Goal: Information Seeking & Learning: Learn about a topic

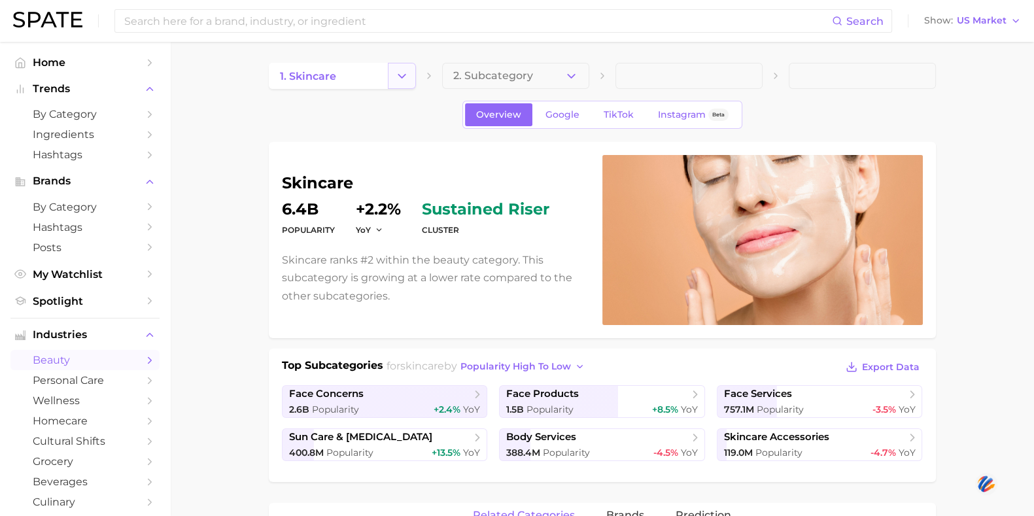
click at [409, 73] on button "Change Category" at bounding box center [402, 76] width 28 height 26
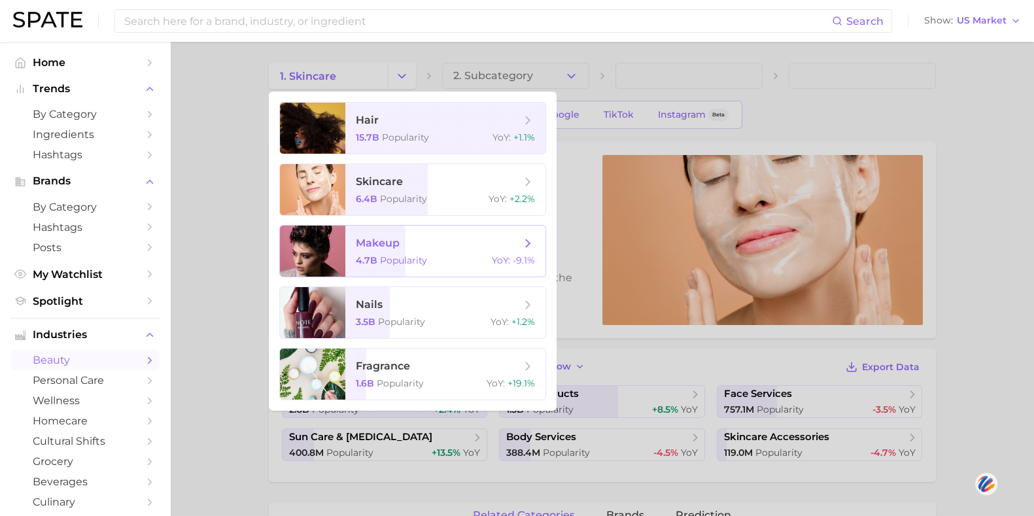
click at [432, 239] on span "makeup" at bounding box center [438, 243] width 165 height 14
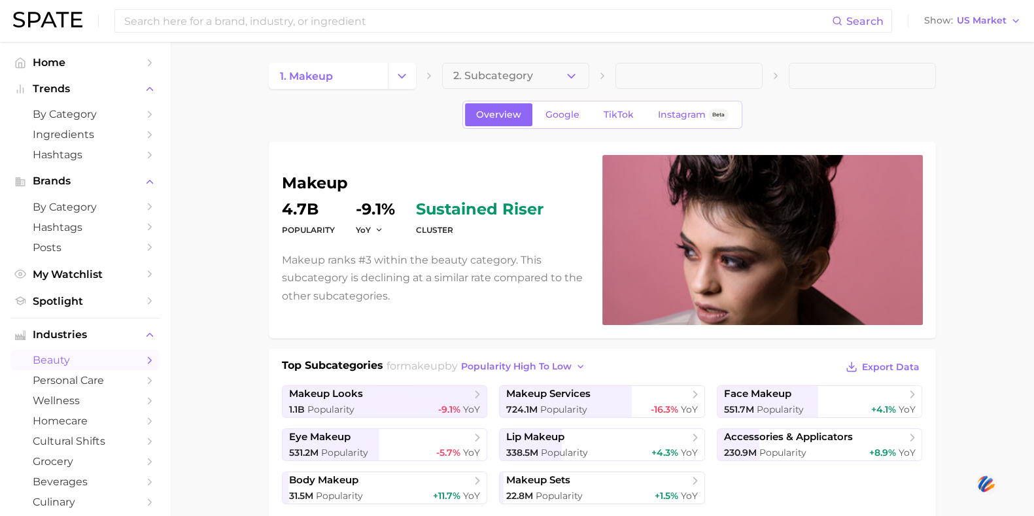
scroll to position [81, 0]
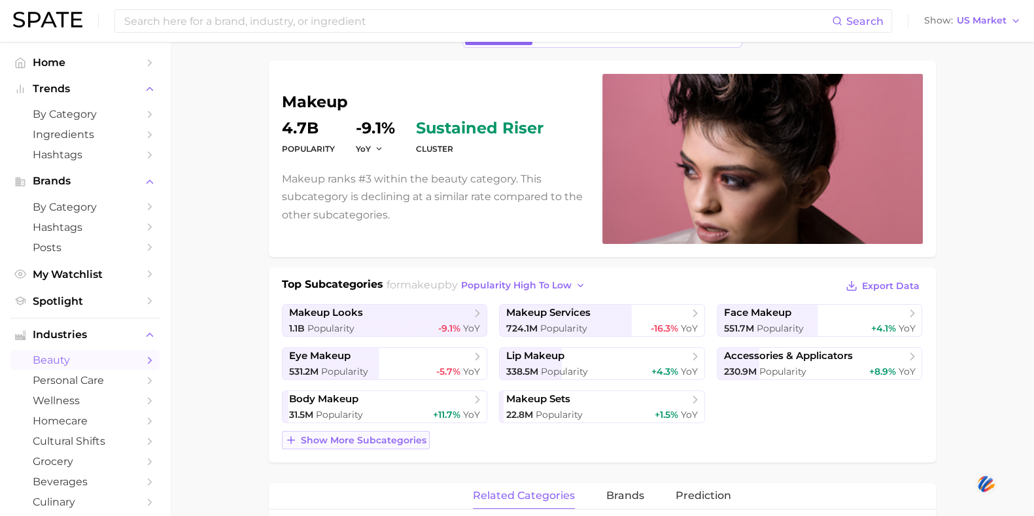
click at [341, 440] on span "Show more subcategories" at bounding box center [364, 440] width 126 height 11
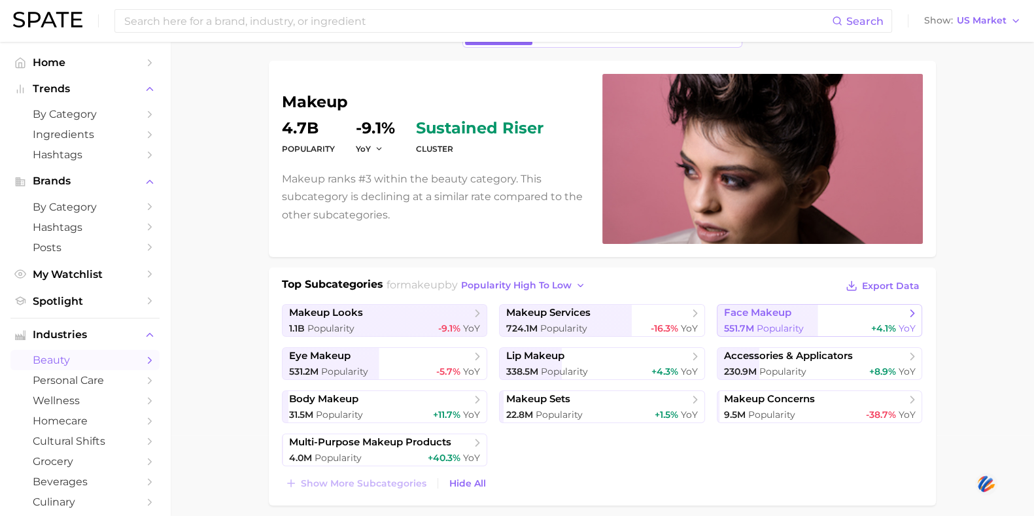
click at [736, 315] on span "face makeup" at bounding box center [757, 313] width 67 height 12
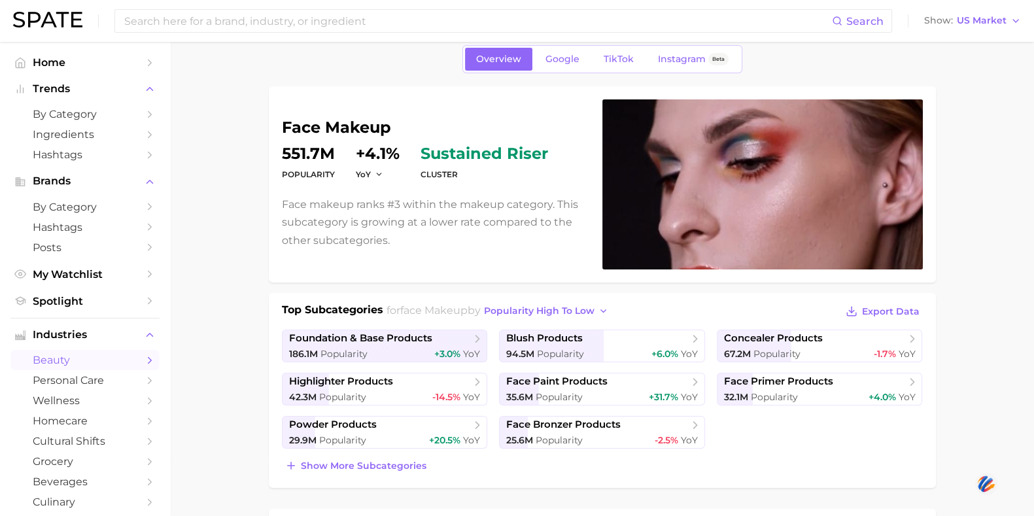
scroll to position [81, 0]
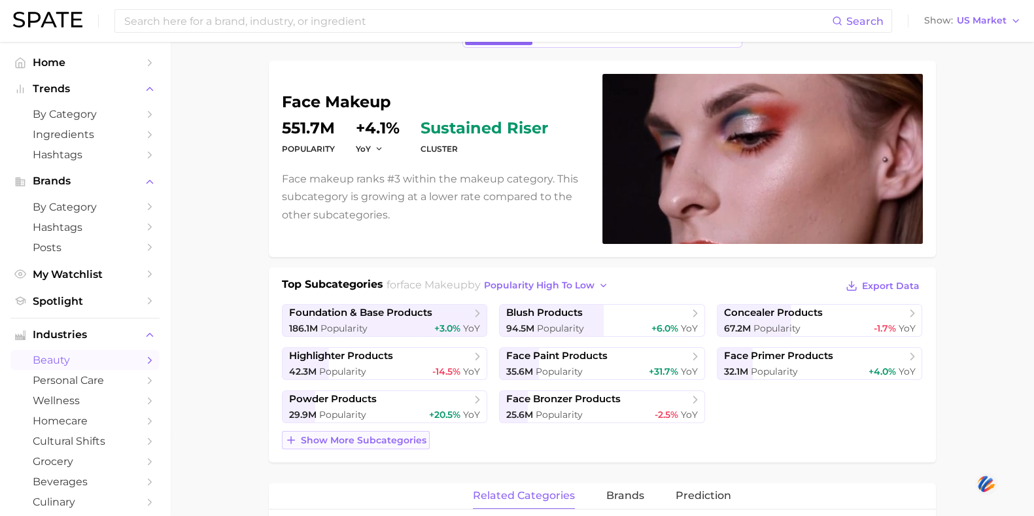
click at [373, 441] on span "Show more subcategories" at bounding box center [364, 440] width 126 height 11
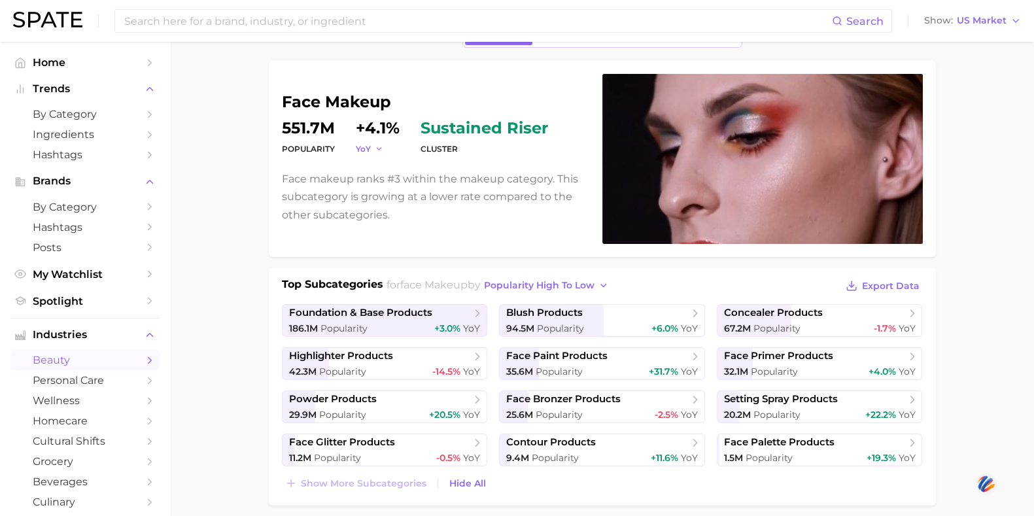
scroll to position [0, 0]
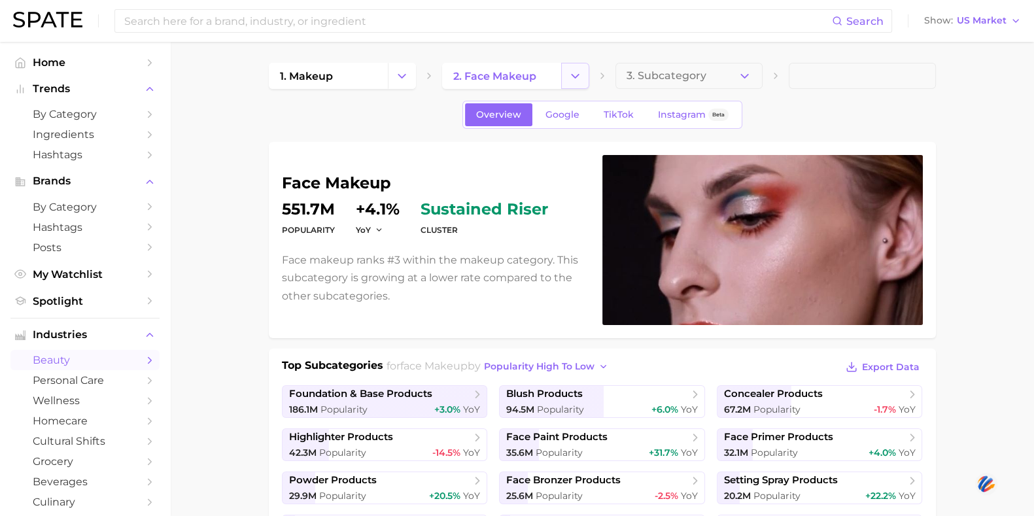
click at [579, 73] on icon "Change Category" at bounding box center [575, 76] width 14 height 14
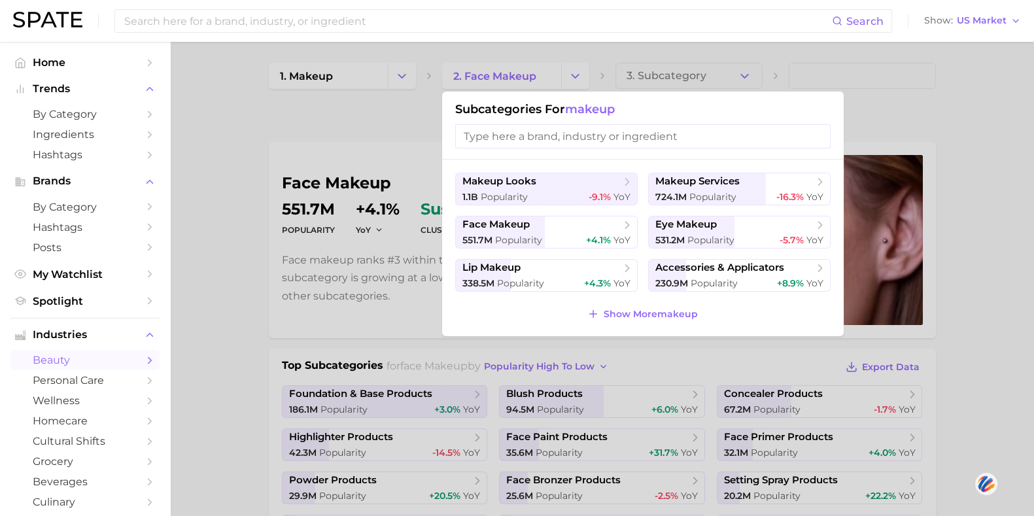
click at [674, 76] on div at bounding box center [517, 258] width 1034 height 516
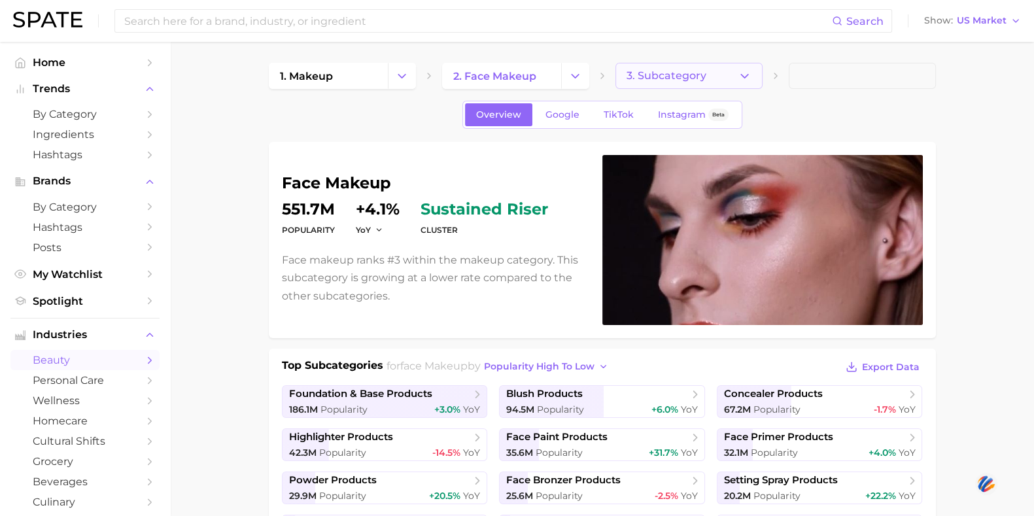
click at [682, 75] on span "3. Subcategory" at bounding box center [667, 76] width 80 height 12
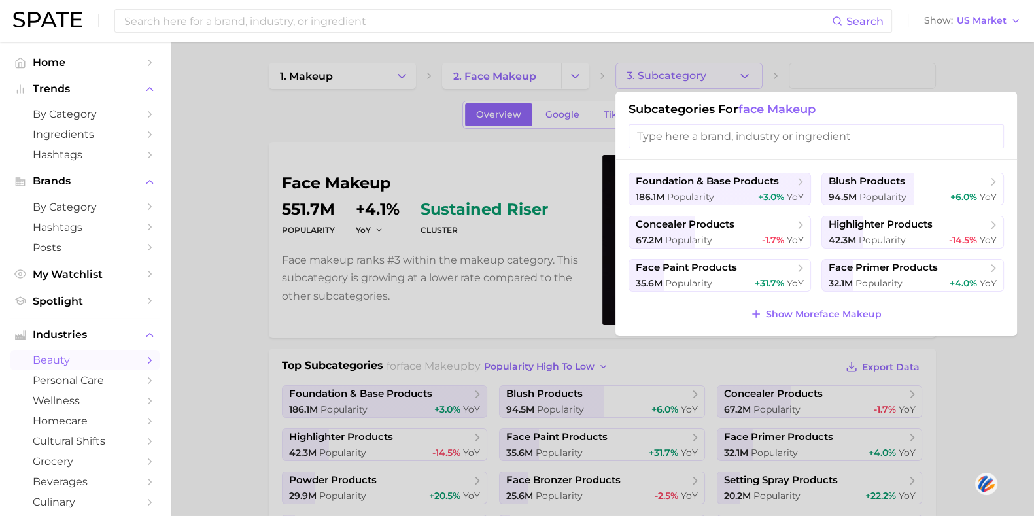
click at [670, 136] on input "search" at bounding box center [815, 136] width 375 height 24
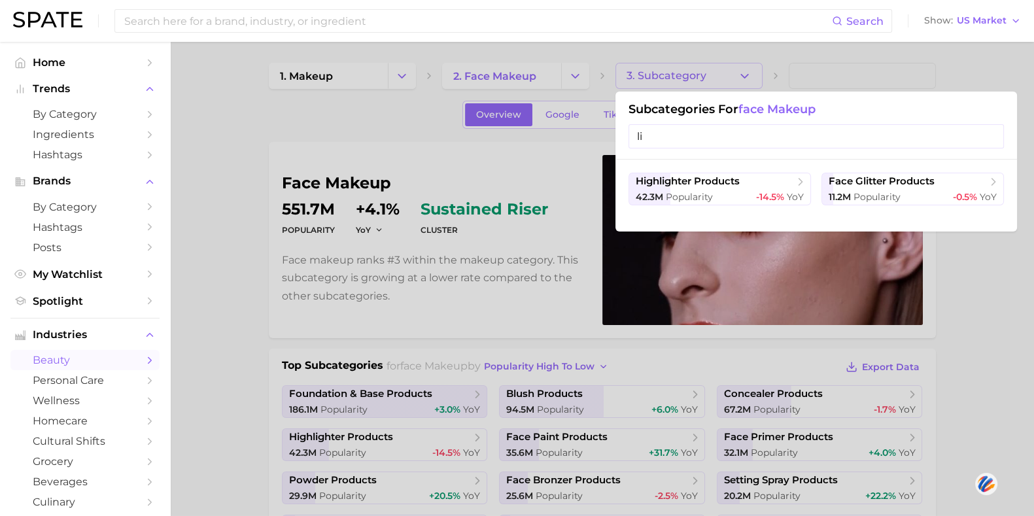
type input "l"
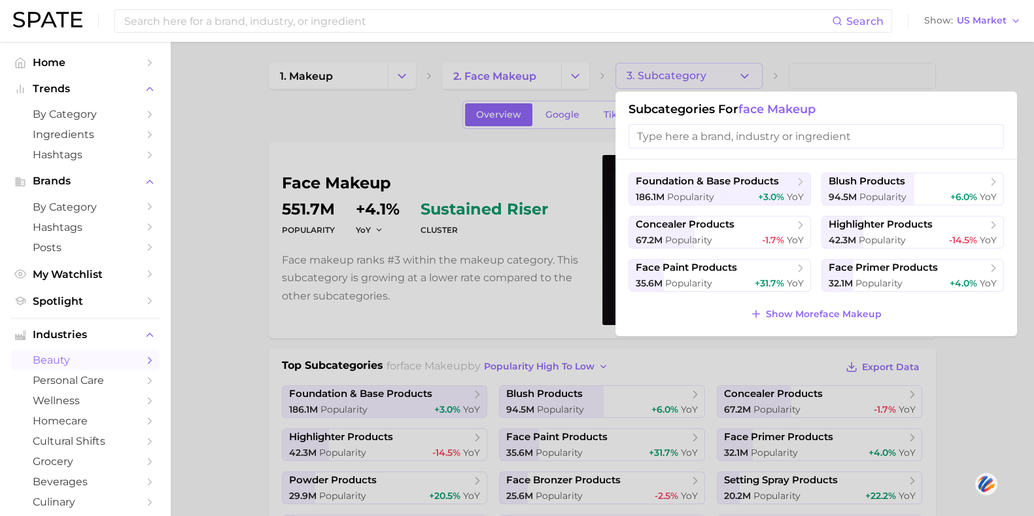
click at [498, 74] on div at bounding box center [517, 258] width 1034 height 516
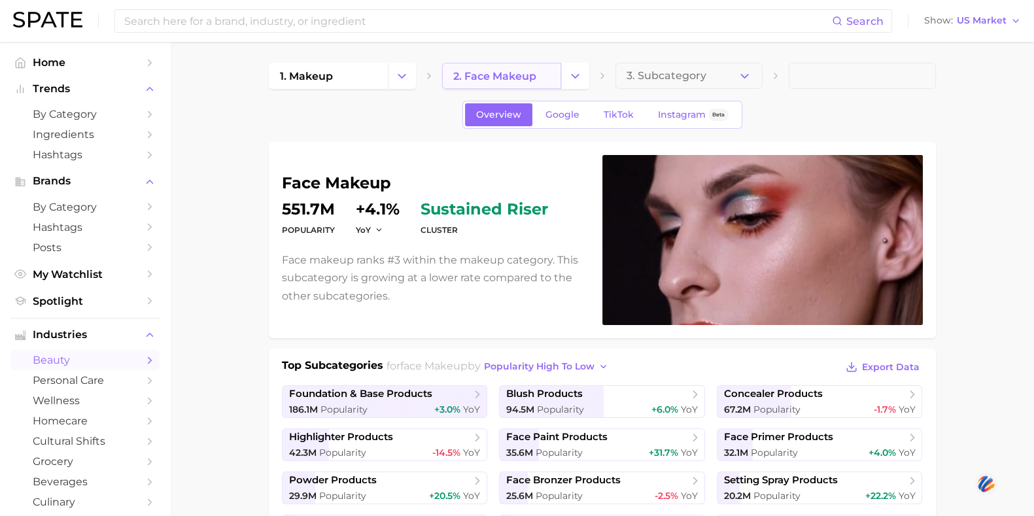
click at [530, 83] on link "2. face makeup" at bounding box center [501, 76] width 119 height 26
click at [511, 80] on span "2. face makeup" at bounding box center [494, 76] width 83 height 12
click at [495, 75] on span "2. face makeup" at bounding box center [494, 76] width 83 height 12
click at [572, 77] on icon "Change Category" at bounding box center [575, 76] width 14 height 14
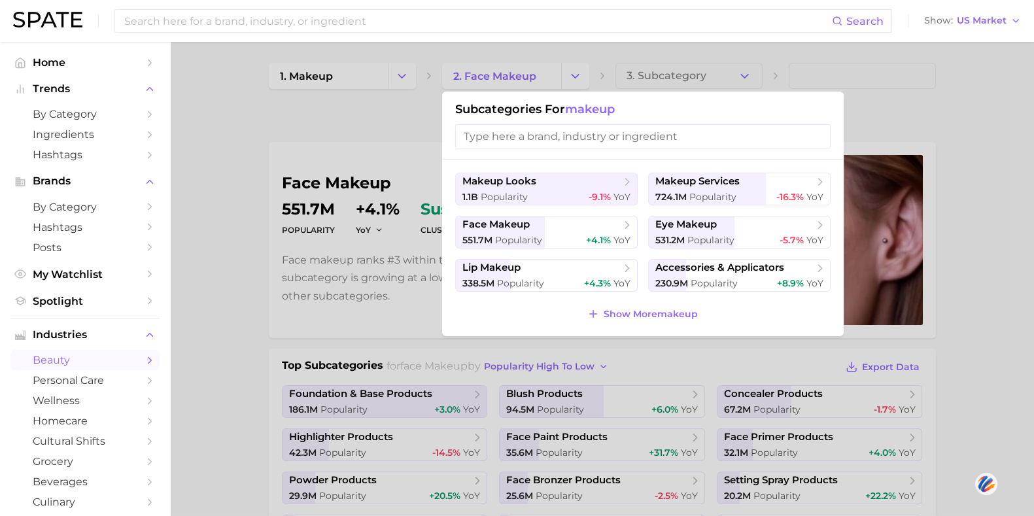
click at [543, 132] on input "search" at bounding box center [642, 136] width 375 height 24
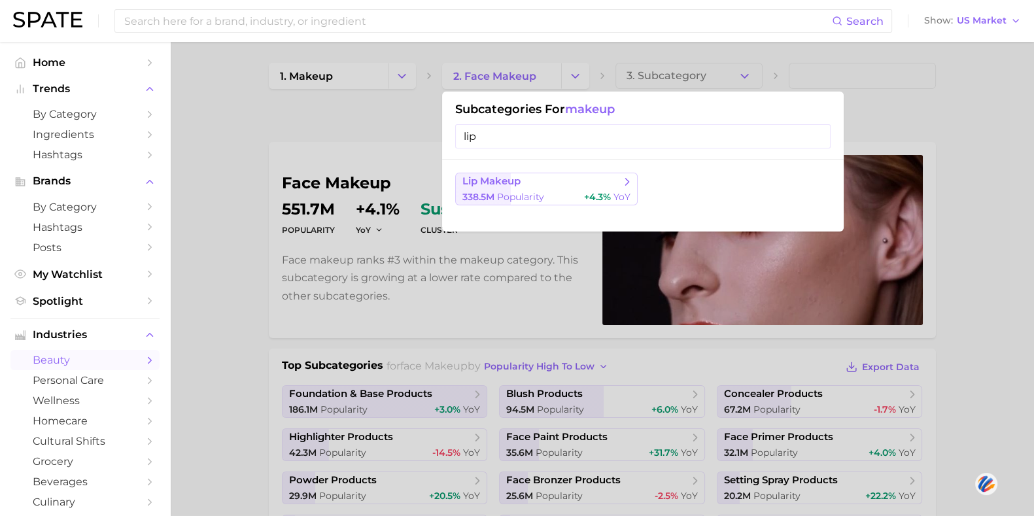
type input "lip"
drag, startPoint x: 531, startPoint y: 177, endPoint x: 301, endPoint y: 148, distance: 232.0
click at [442, 89] on div "2. face makeup Subcategories for makeup lip lip makeup 338.5m Popularity +4.3% …" at bounding box center [515, 76] width 147 height 26
click at [298, 141] on div at bounding box center [517, 258] width 1034 height 516
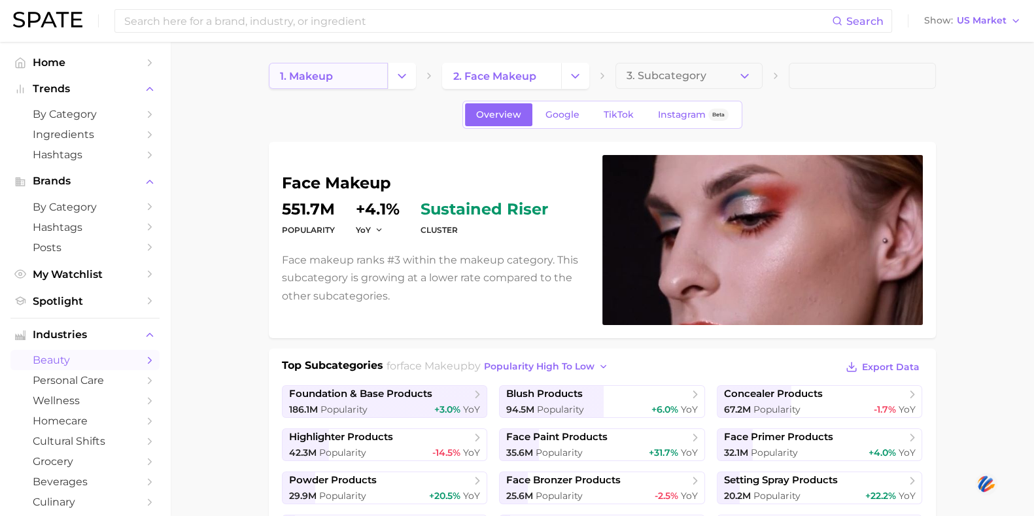
click at [321, 79] on span "1. makeup" at bounding box center [306, 76] width 53 height 12
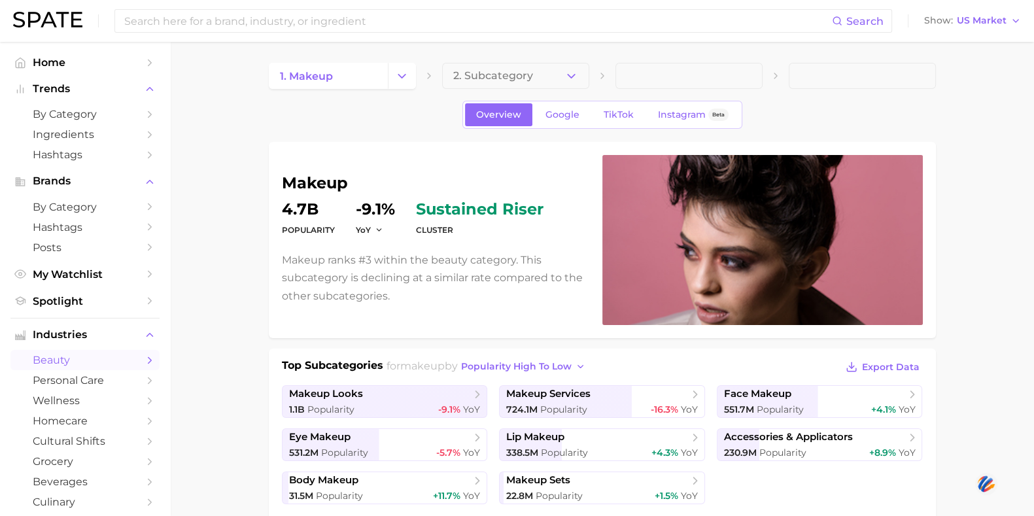
scroll to position [93, 0]
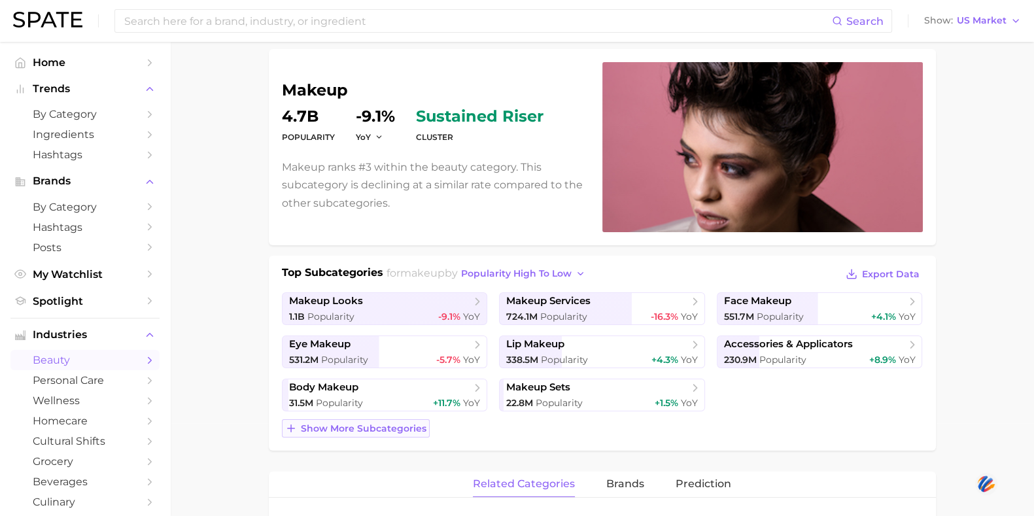
click at [396, 428] on span "Show more subcategories" at bounding box center [364, 428] width 126 height 11
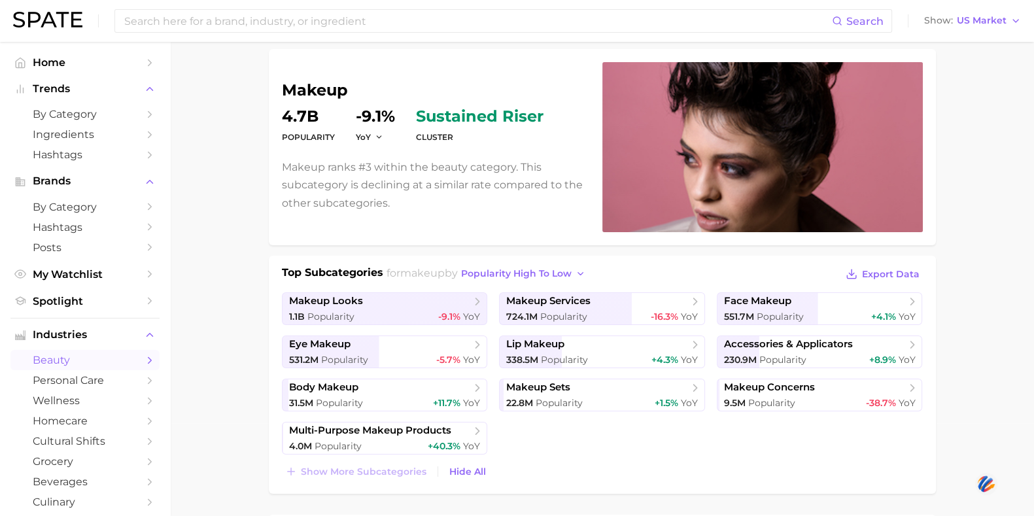
click at [594, 432] on ul "makeup looks 1.1b Popularity -9.1% YoY makeup services 724.1m Popularity -16.3%…" at bounding box center [602, 373] width 641 height 162
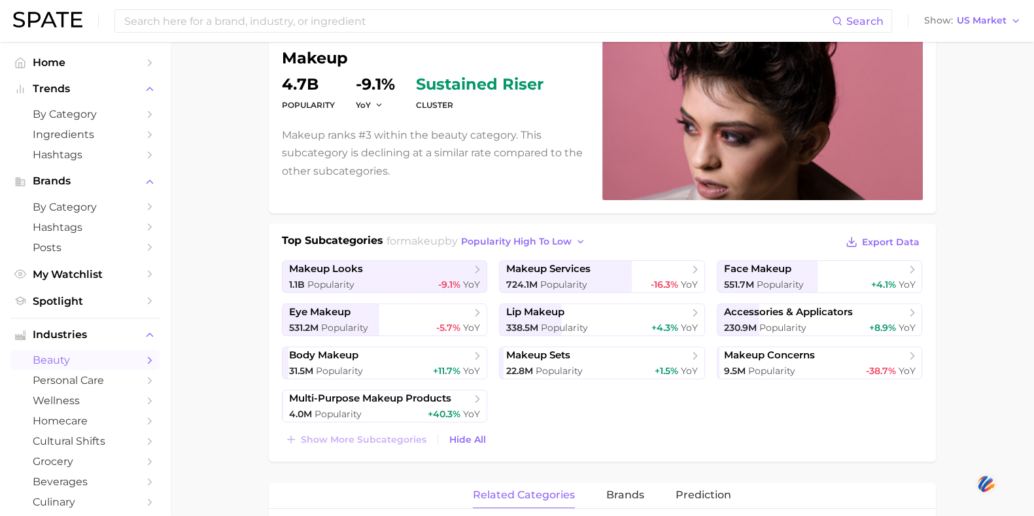
scroll to position [127, 0]
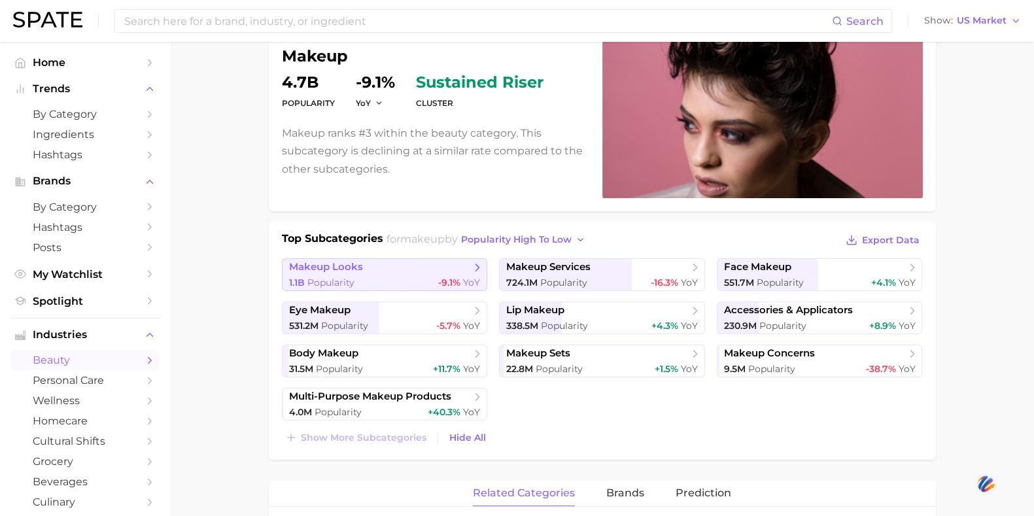
click at [366, 266] on span "makeup looks" at bounding box center [380, 267] width 182 height 13
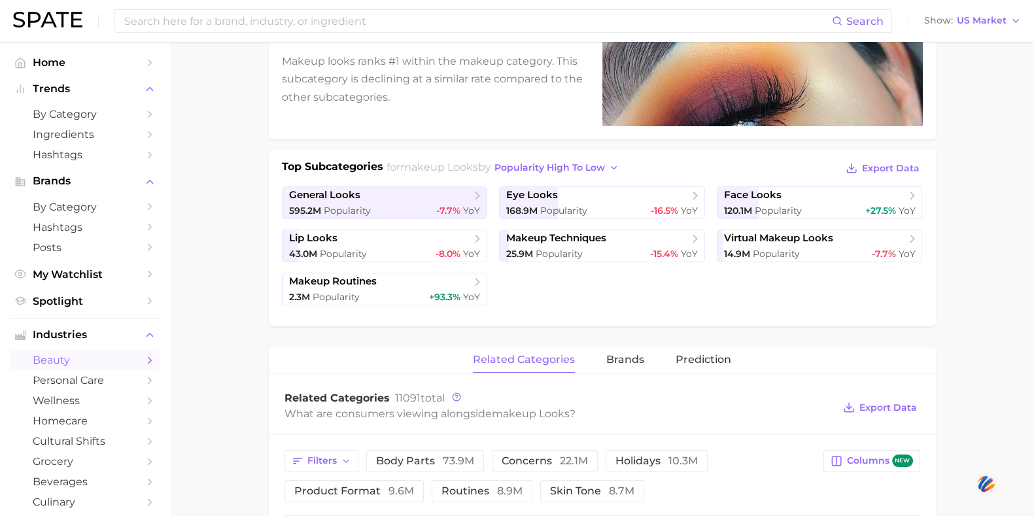
scroll to position [198, 0]
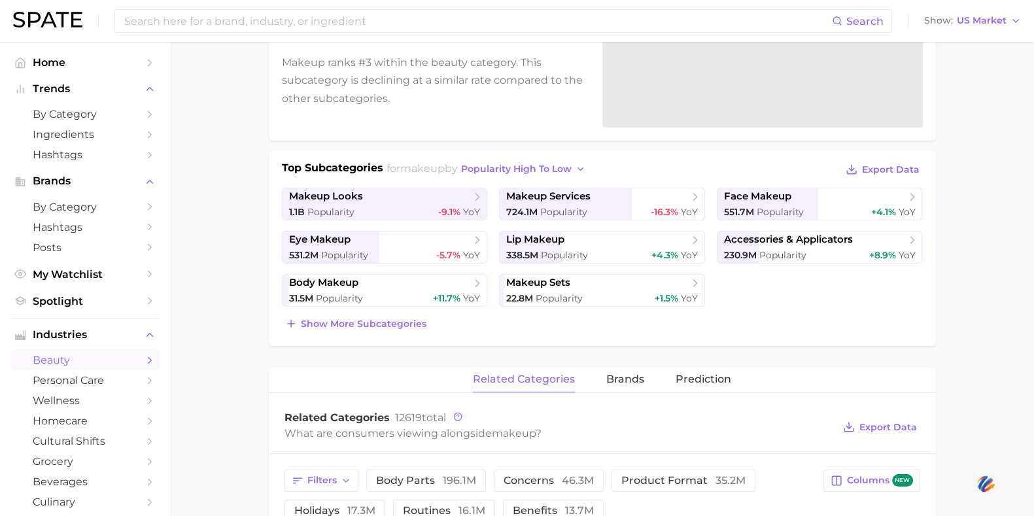
scroll to position [127, 0]
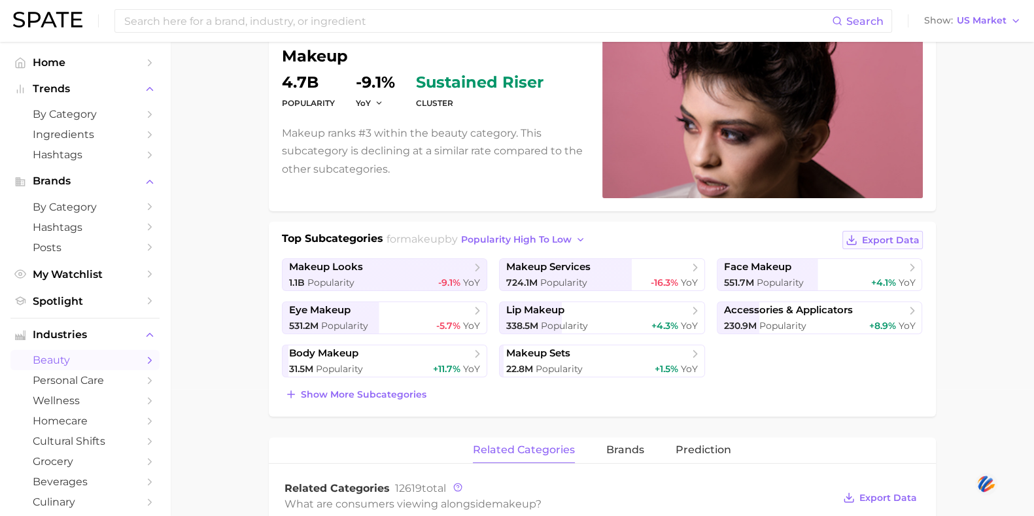
click at [736, 235] on span "Export Data" at bounding box center [891, 240] width 58 height 11
